Goal: Check status: Check status

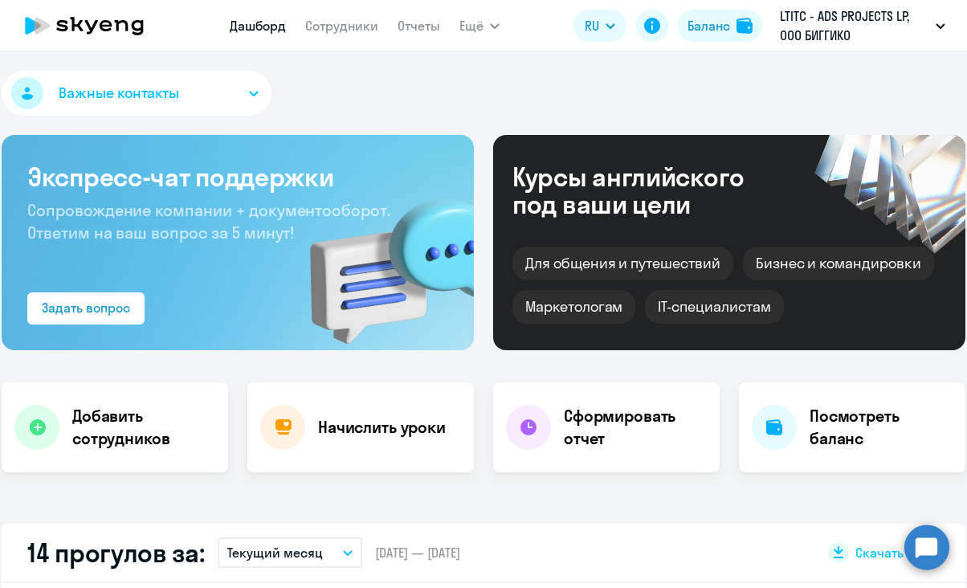
select select "30"
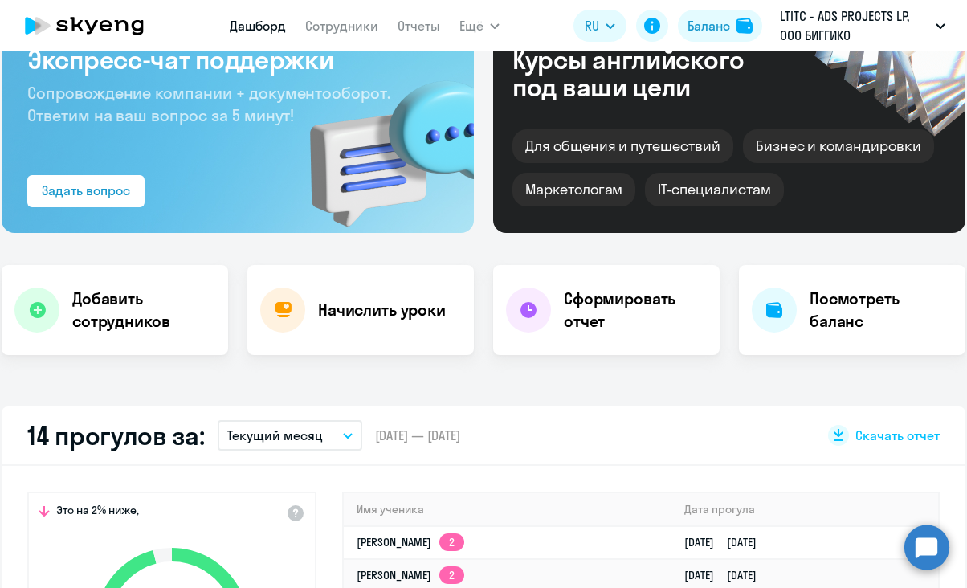
scroll to position [355, 0]
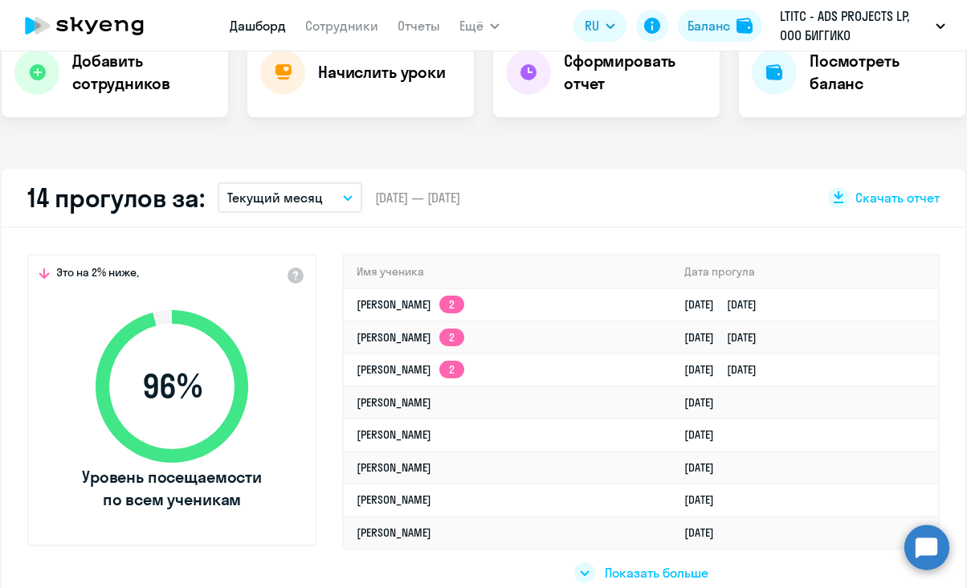
click at [323, 201] on button "Текущий месяц" at bounding box center [290, 197] width 145 height 31
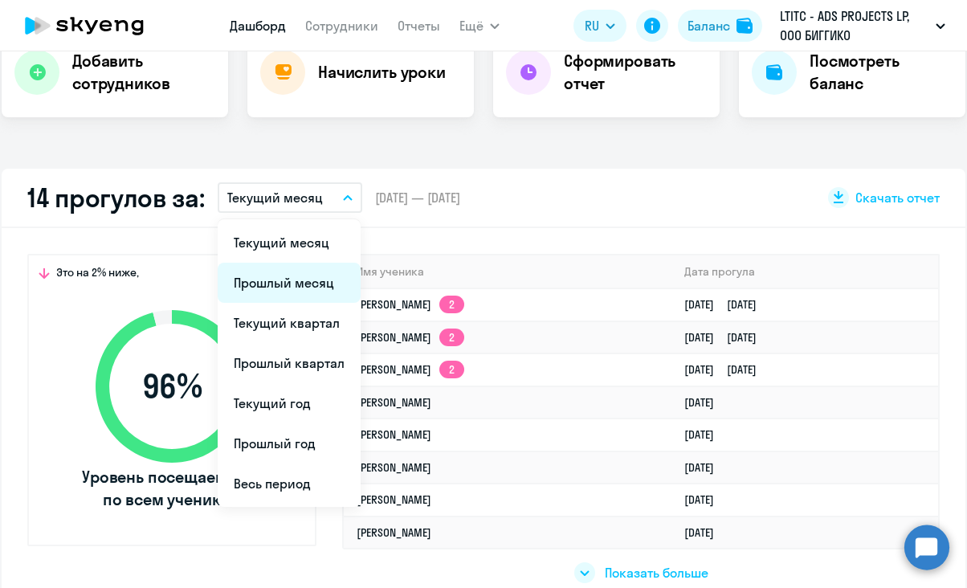
click at [307, 275] on li "Прошлый месяц" at bounding box center [289, 283] width 143 height 40
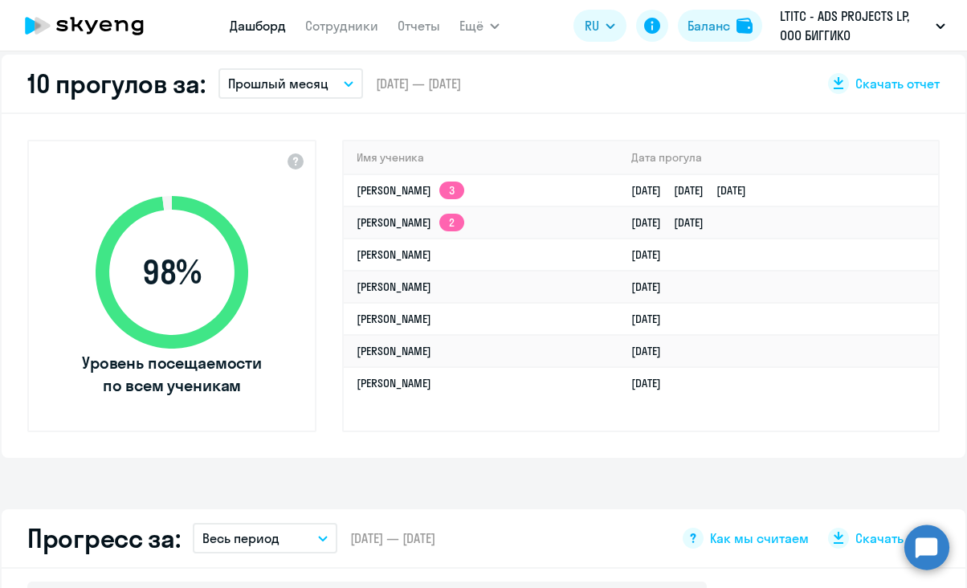
scroll to position [438, 0]
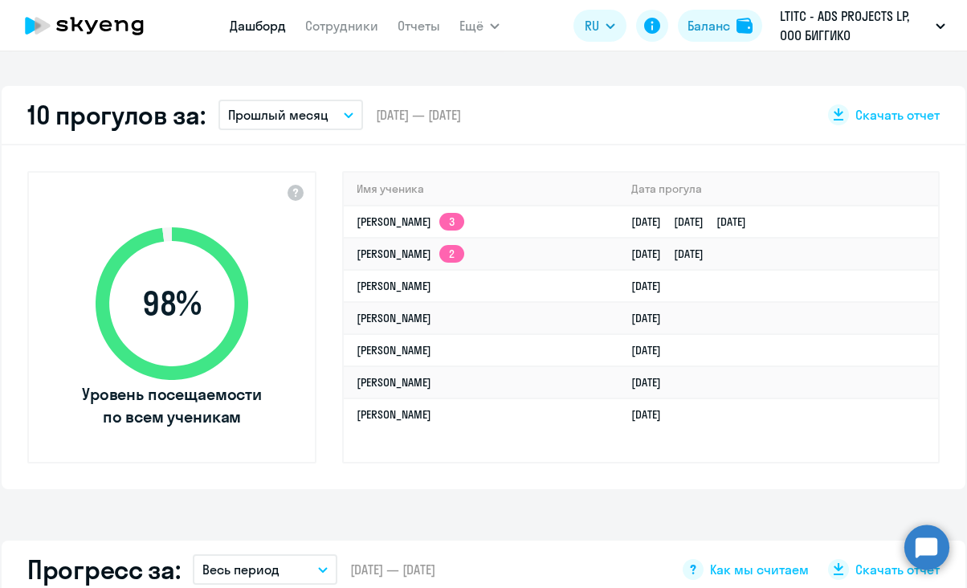
click at [293, 110] on p "Прошлый месяц" at bounding box center [278, 114] width 100 height 19
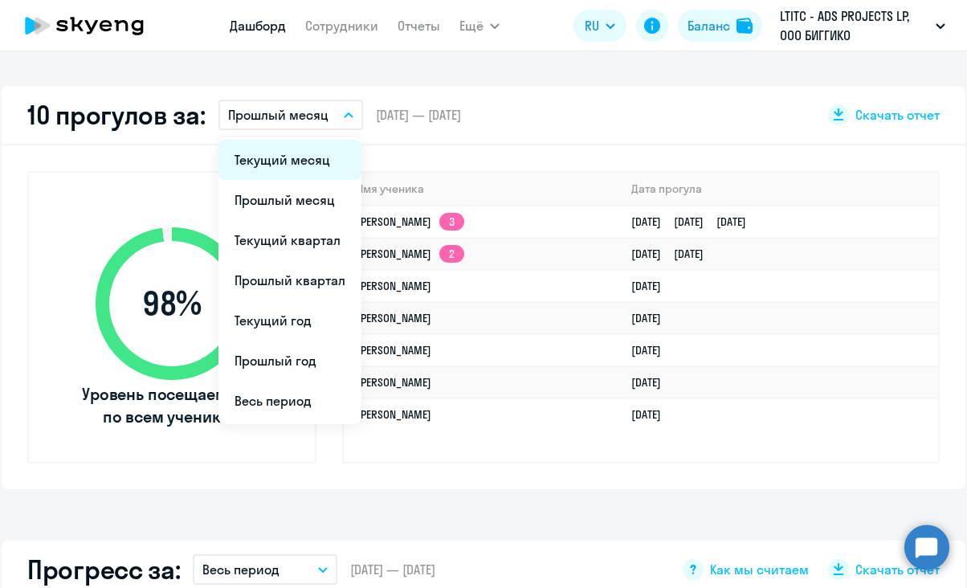
click at [293, 150] on li "Текущий месяц" at bounding box center [289, 160] width 143 height 40
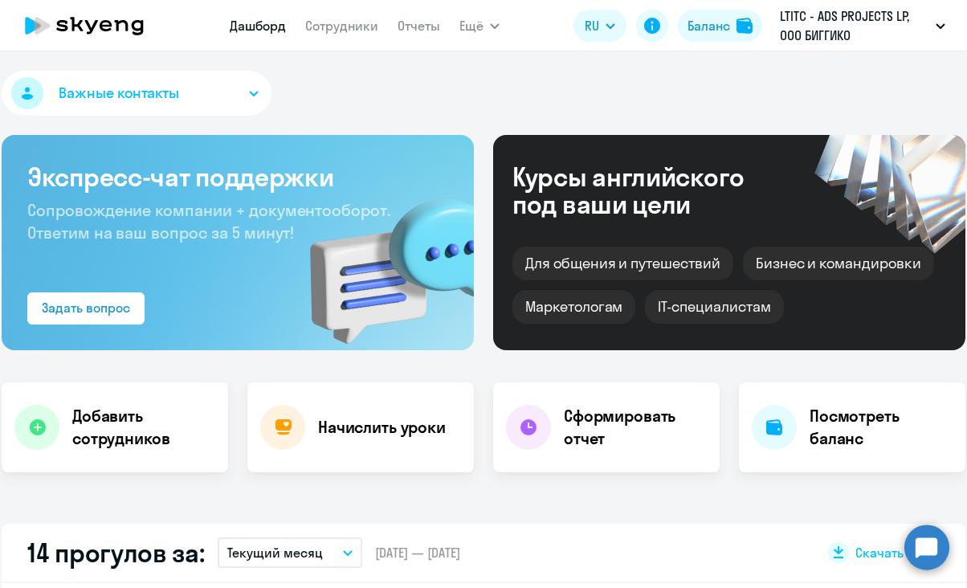
scroll to position [431, 0]
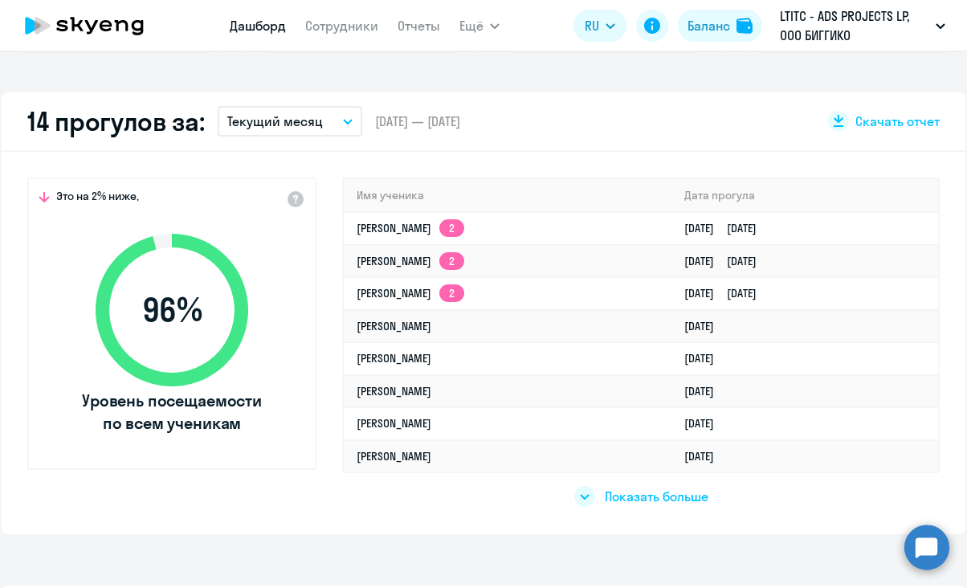
click at [522, 484] on div "Показать больше" at bounding box center [641, 489] width 598 height 37
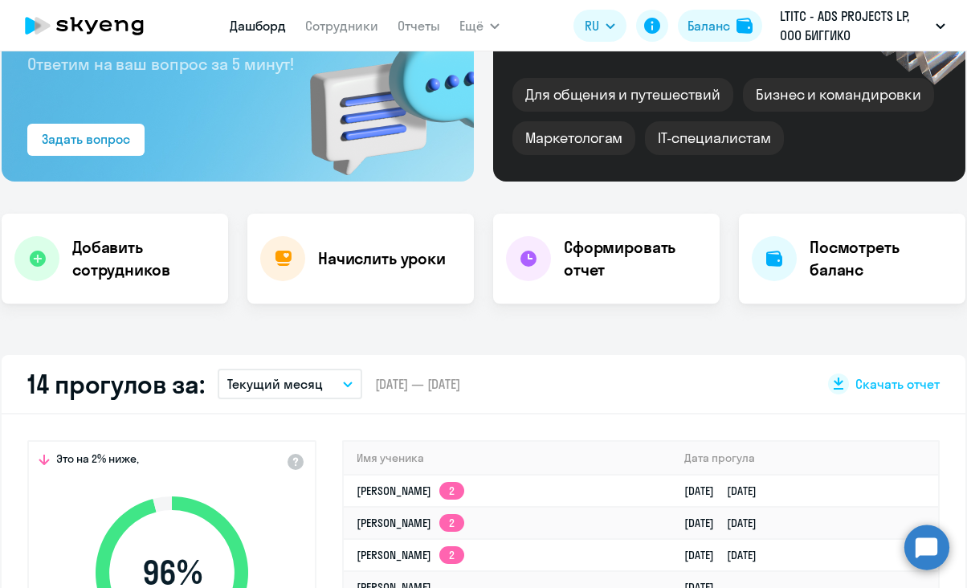
scroll to position [0, 0]
